Goal: Transaction & Acquisition: Download file/media

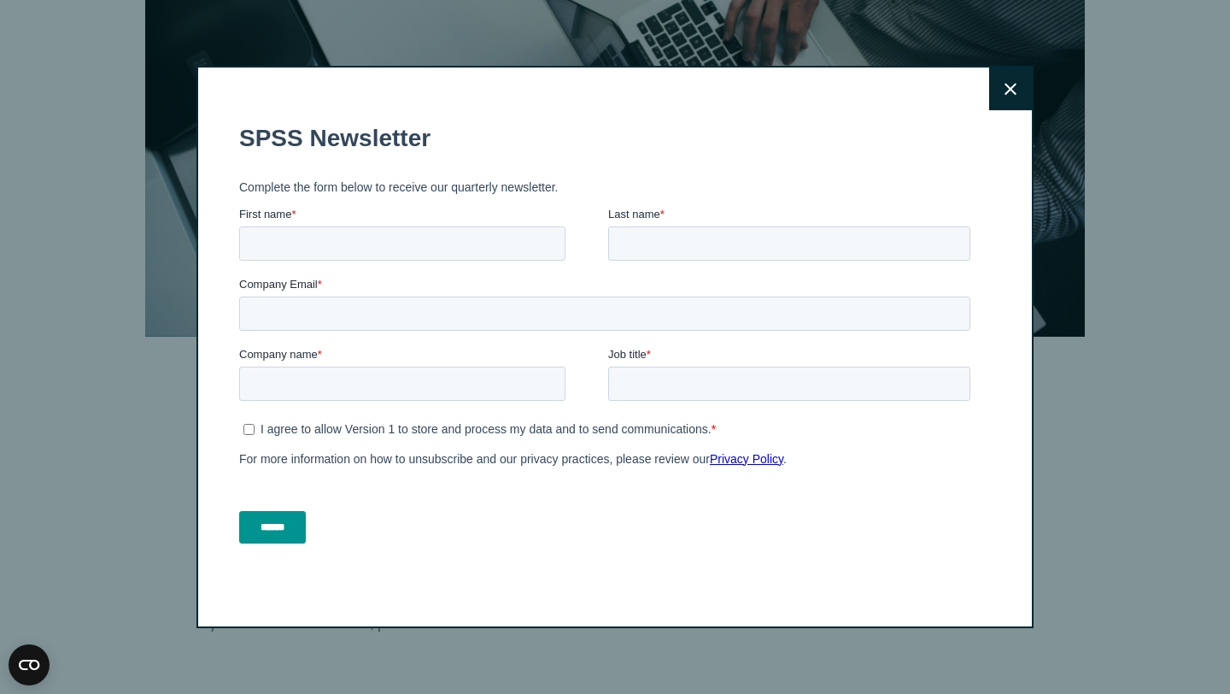
click at [1012, 90] on icon at bounding box center [1011, 89] width 12 height 12
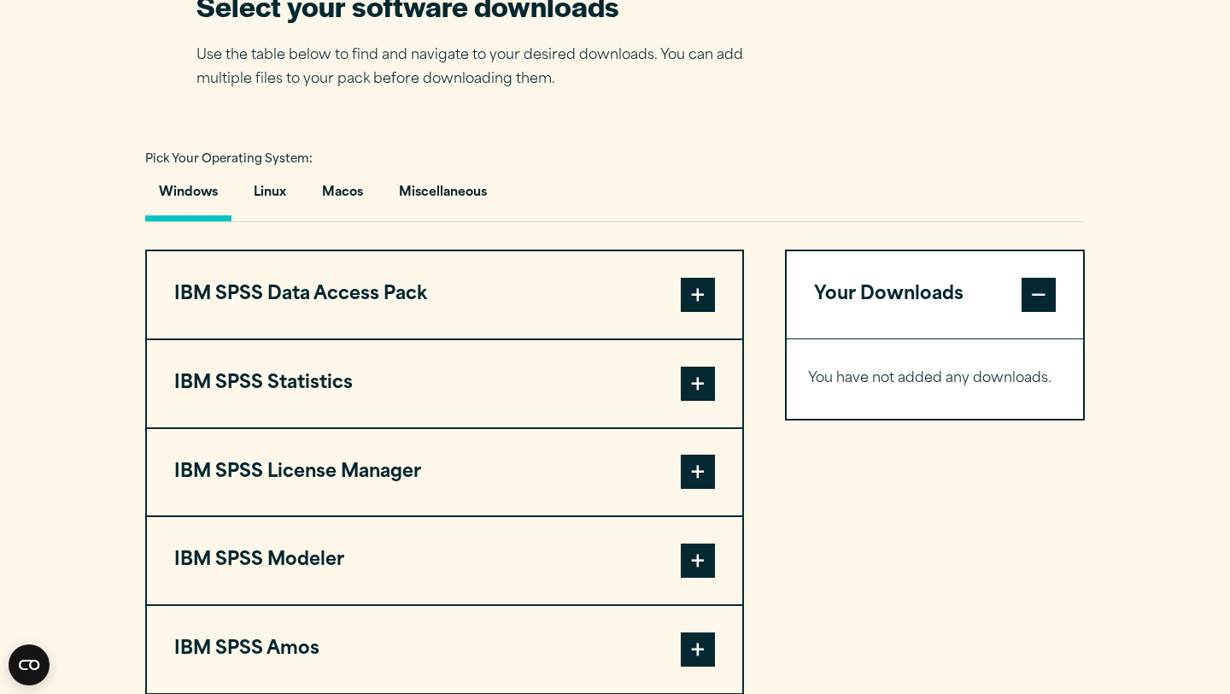
scroll to position [1152, 0]
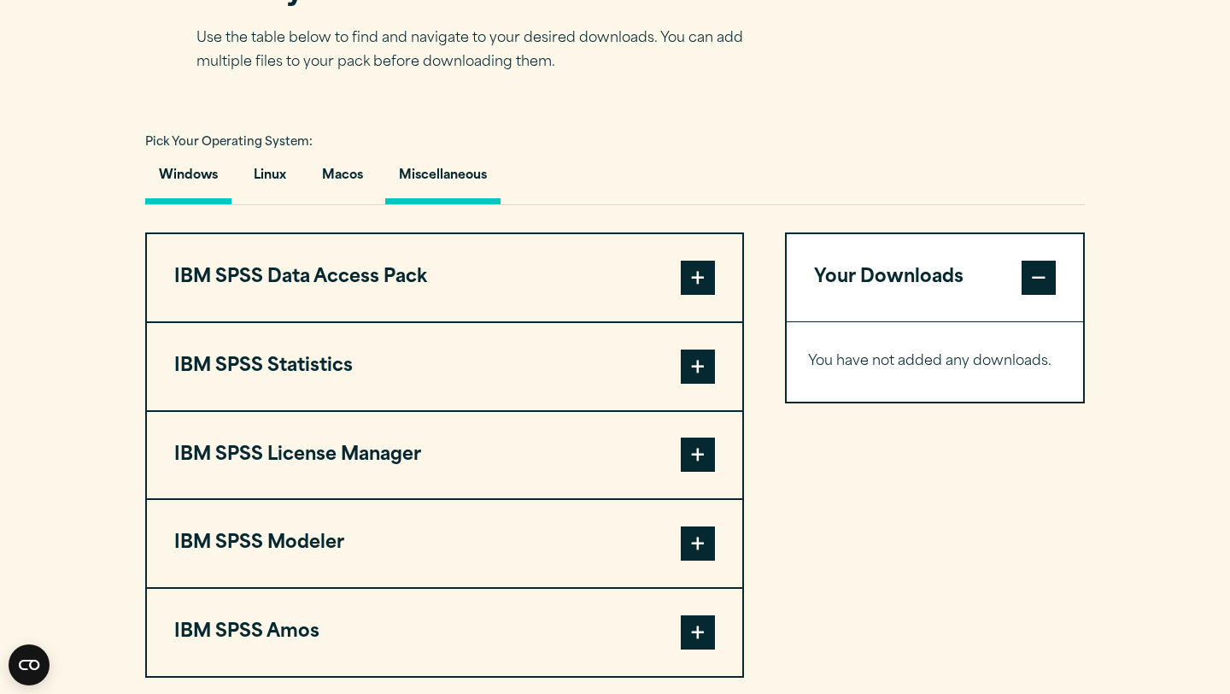
click at [417, 172] on button "Miscellaneous" at bounding box center [442, 180] width 115 height 49
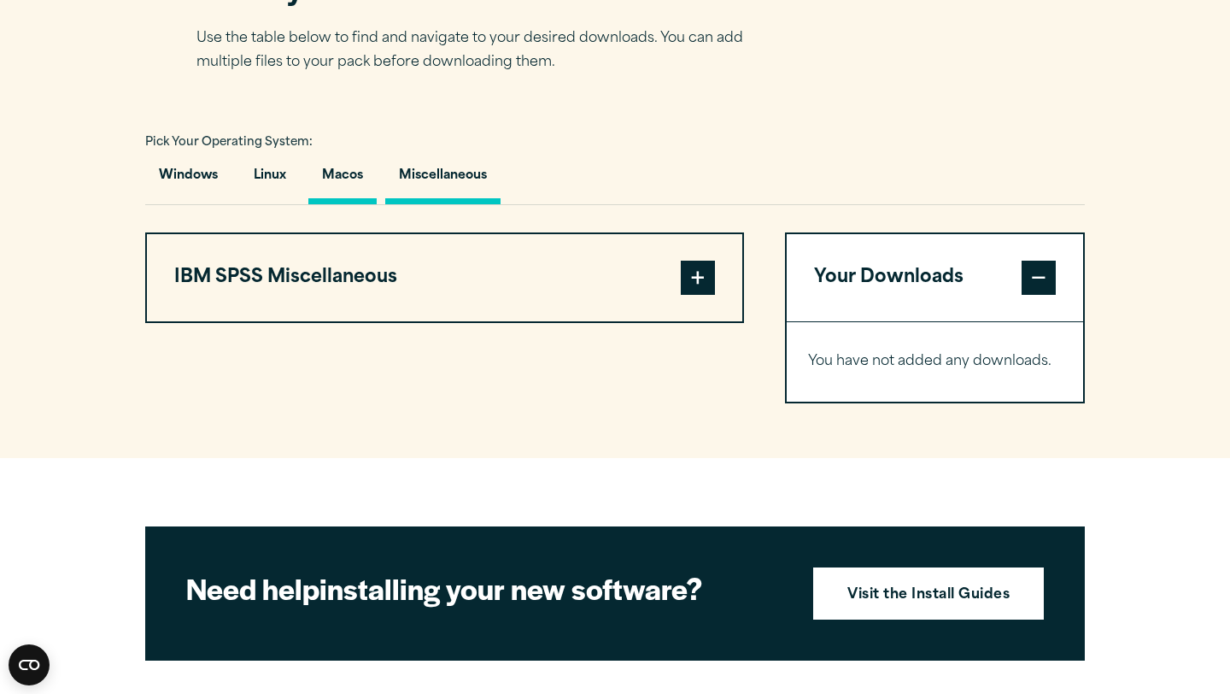
click at [331, 179] on button "Macos" at bounding box center [342, 180] width 68 height 49
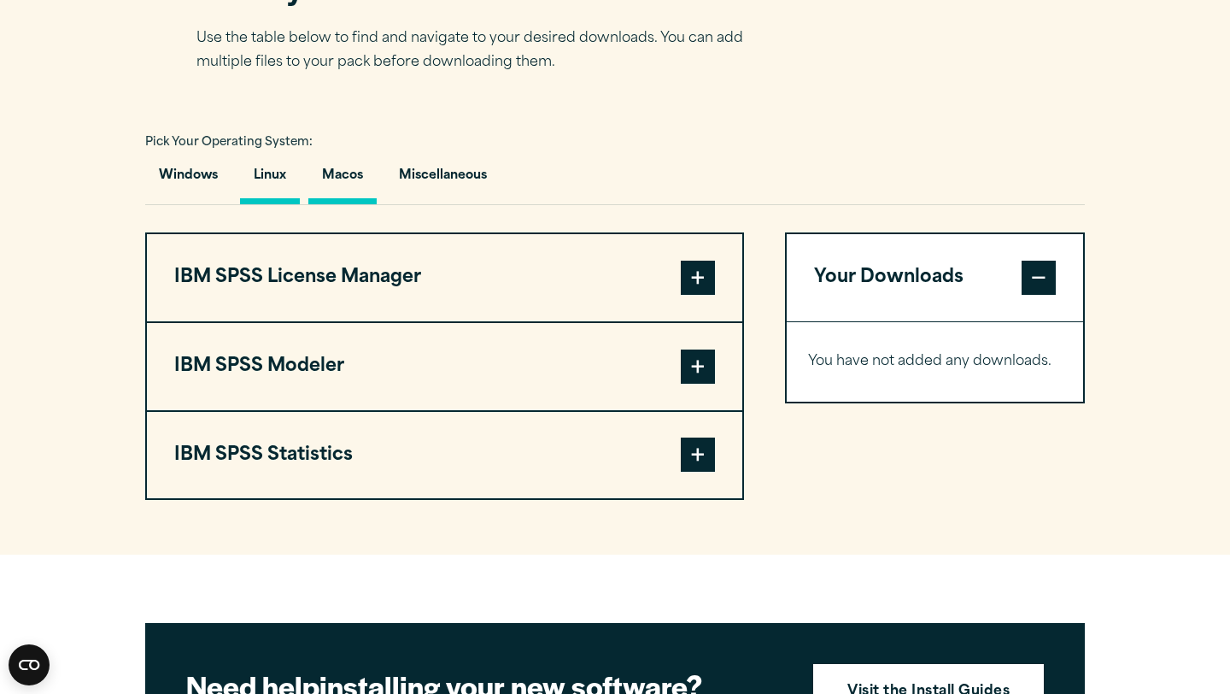
click at [259, 178] on button "Linux" at bounding box center [270, 180] width 60 height 49
click at [207, 181] on button "Windows" at bounding box center [188, 180] width 86 height 49
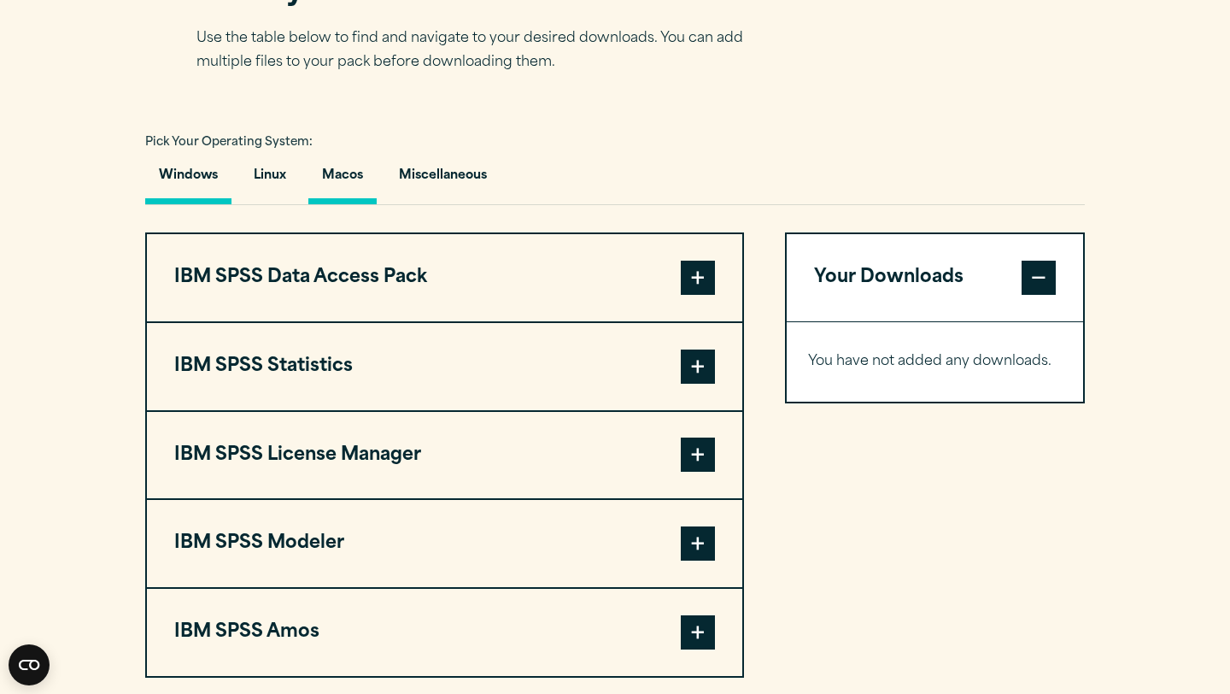
click at [337, 179] on button "Macos" at bounding box center [342, 180] width 68 height 49
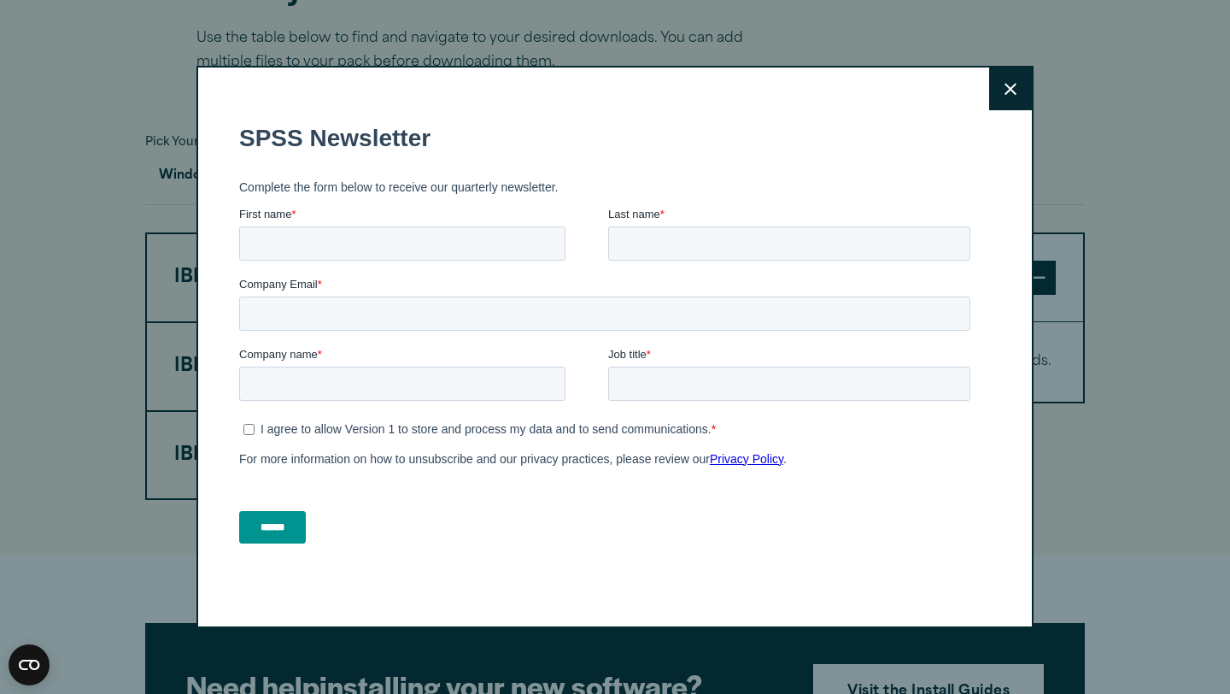
click at [1006, 91] on icon at bounding box center [1011, 89] width 12 height 13
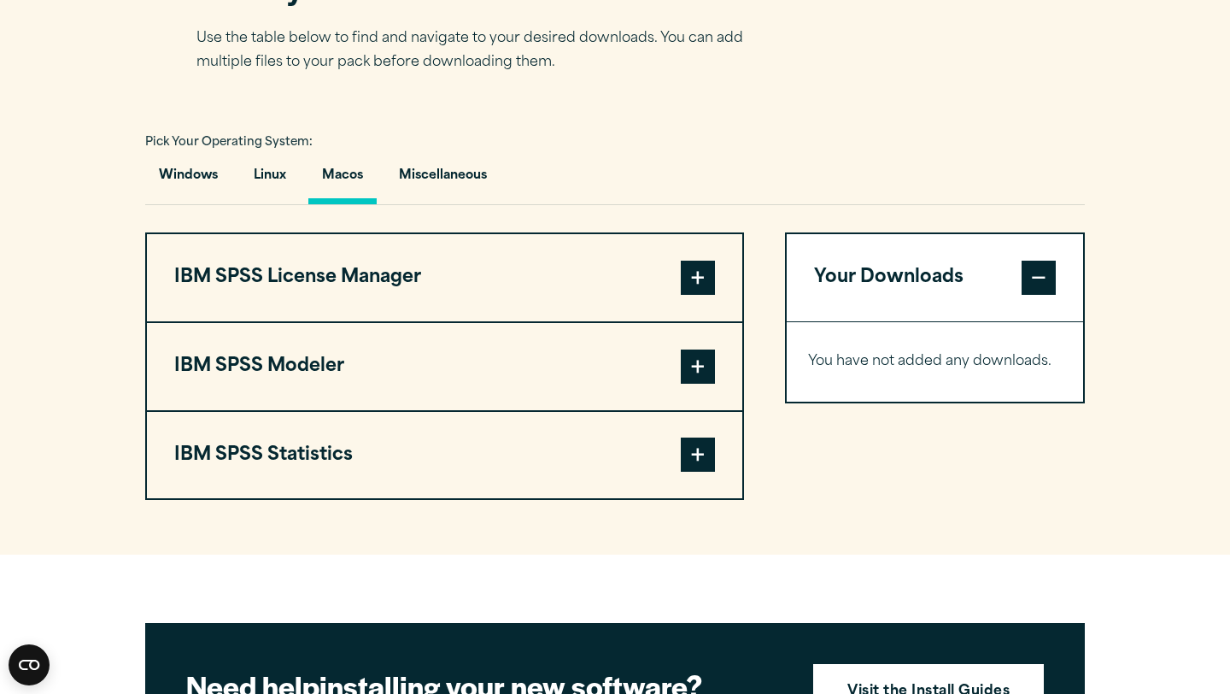
click at [690, 461] on span at bounding box center [698, 455] width 34 height 34
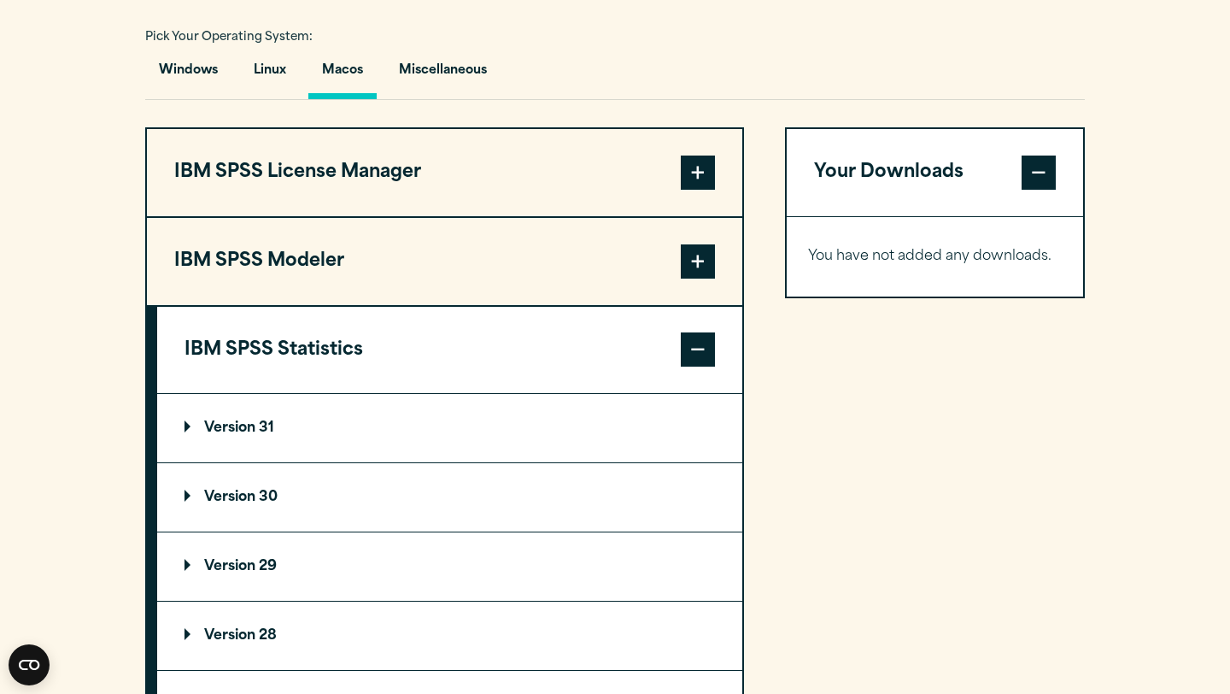
scroll to position [1258, 0]
click at [255, 503] on p "Version 30" at bounding box center [231, 497] width 93 height 14
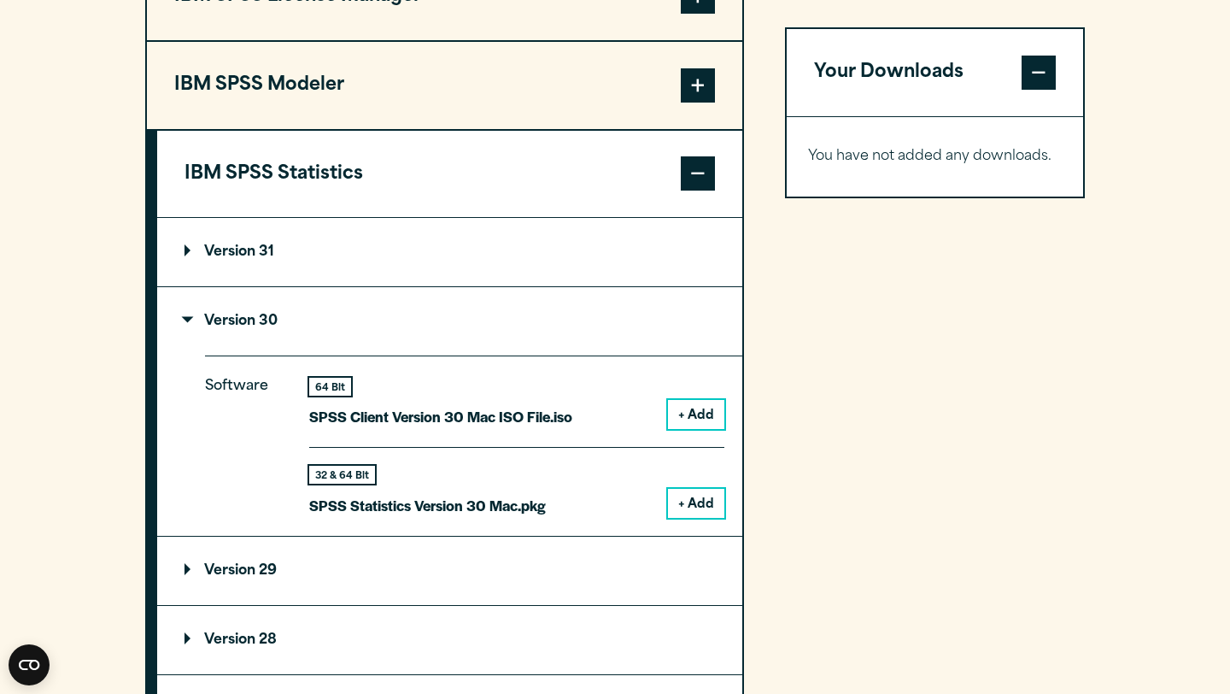
scroll to position [1491, 0]
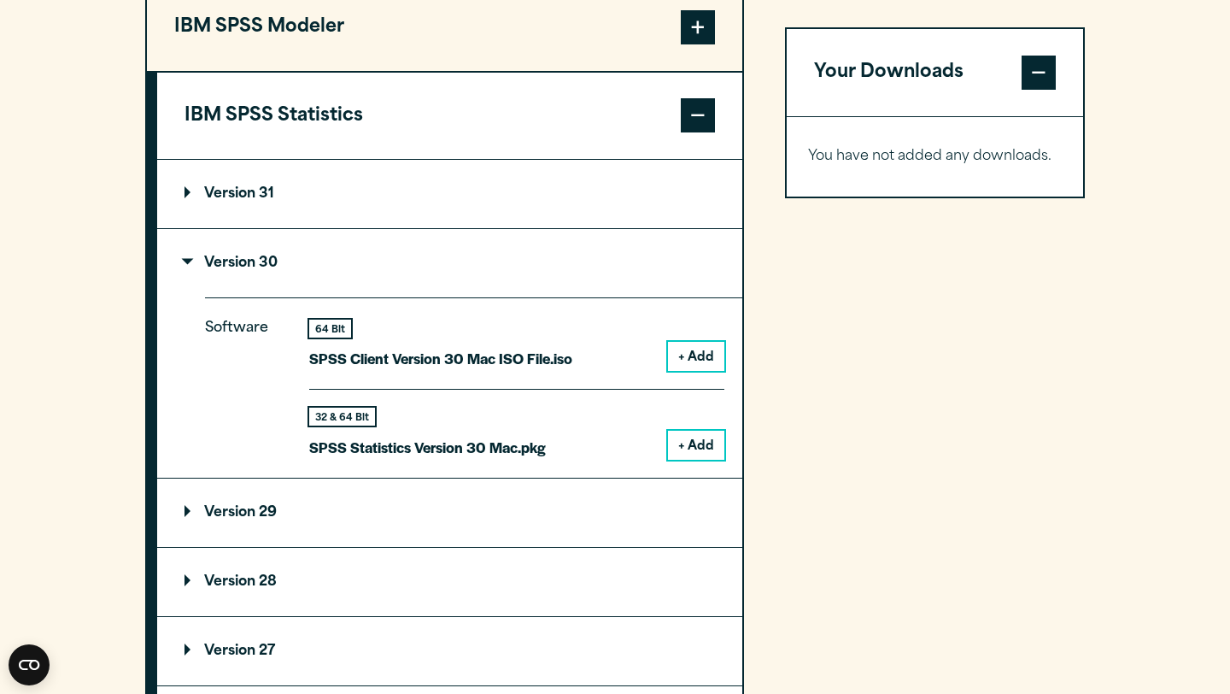
click at [702, 445] on button "+ Add" at bounding box center [696, 445] width 56 height 29
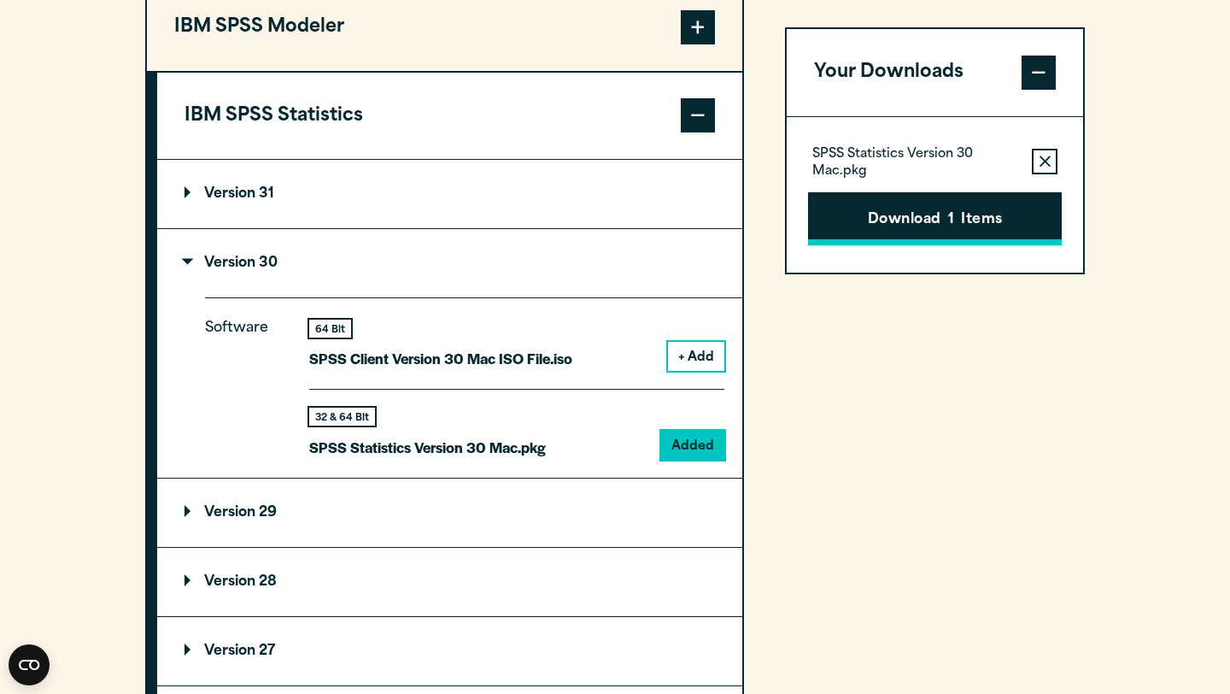
click at [913, 209] on button "Download 1 Items" at bounding box center [935, 218] width 254 height 53
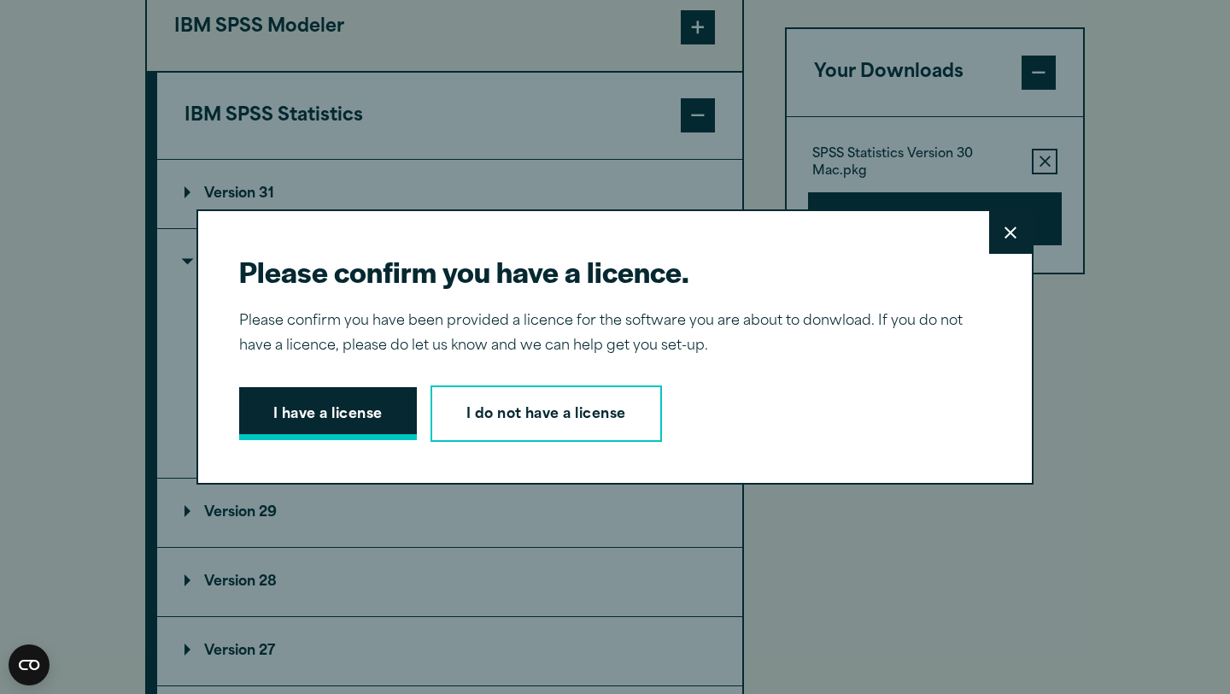
click at [315, 419] on button "I have a license" at bounding box center [328, 413] width 178 height 53
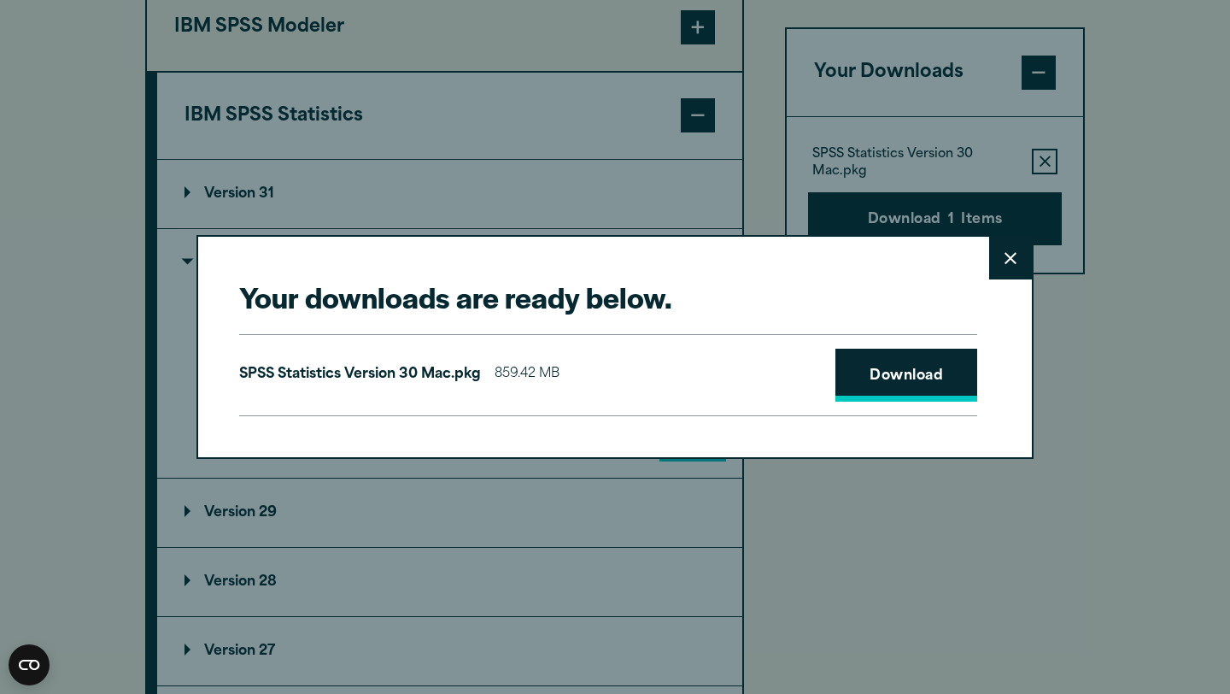
click at [930, 360] on link "Download" at bounding box center [907, 375] width 142 height 53
